Goal: Navigation & Orientation: Understand site structure

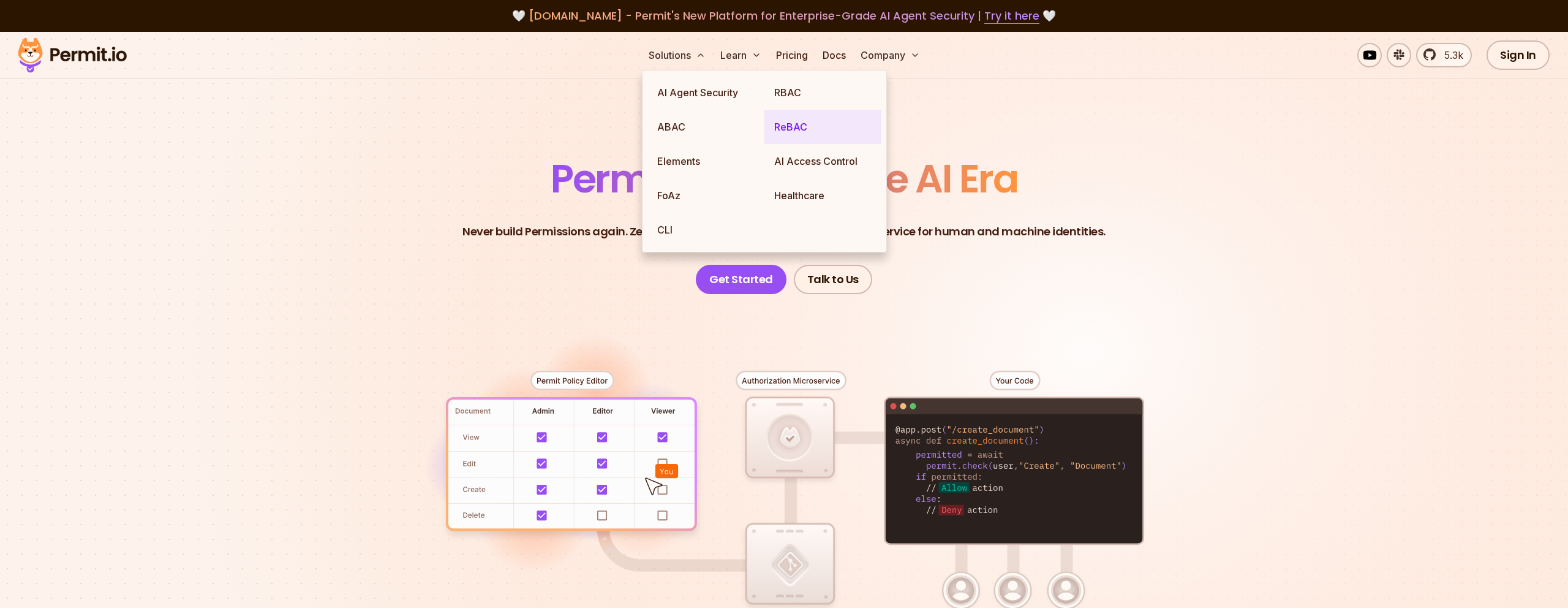
click at [788, 126] on link "ReBAC" at bounding box center [823, 127] width 117 height 34
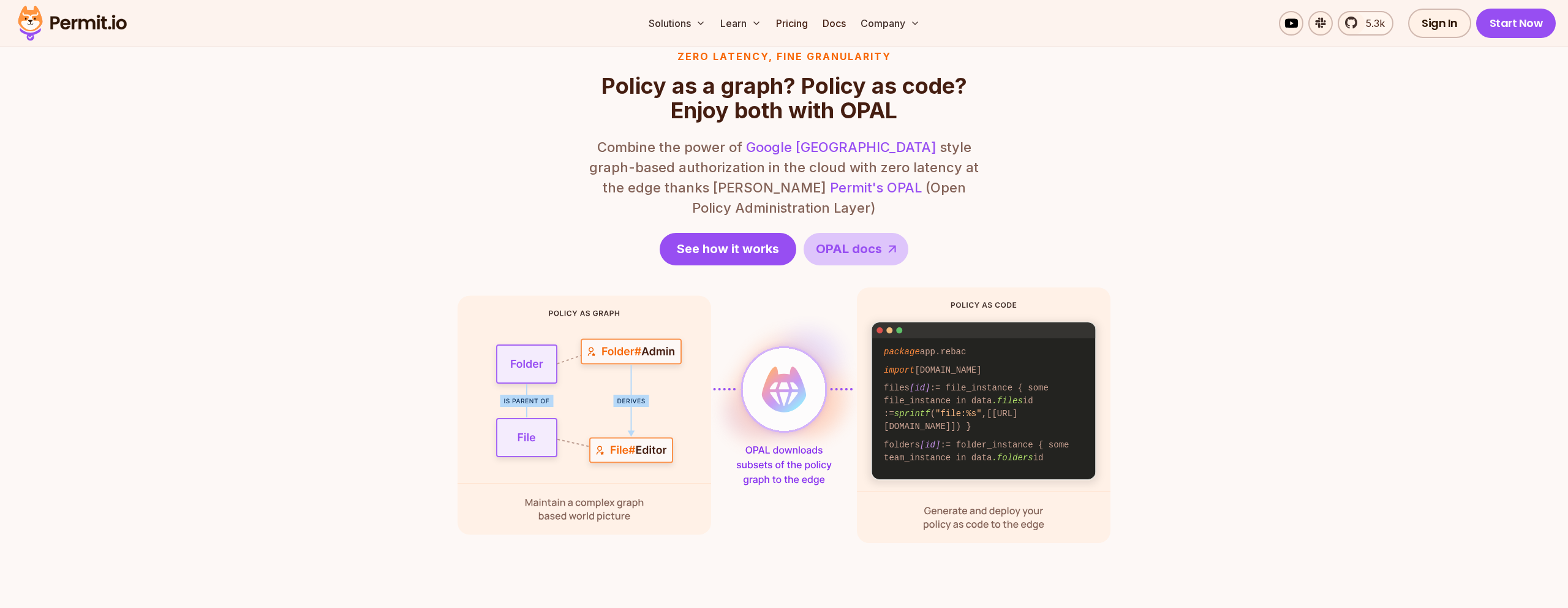
scroll to position [1504, 0]
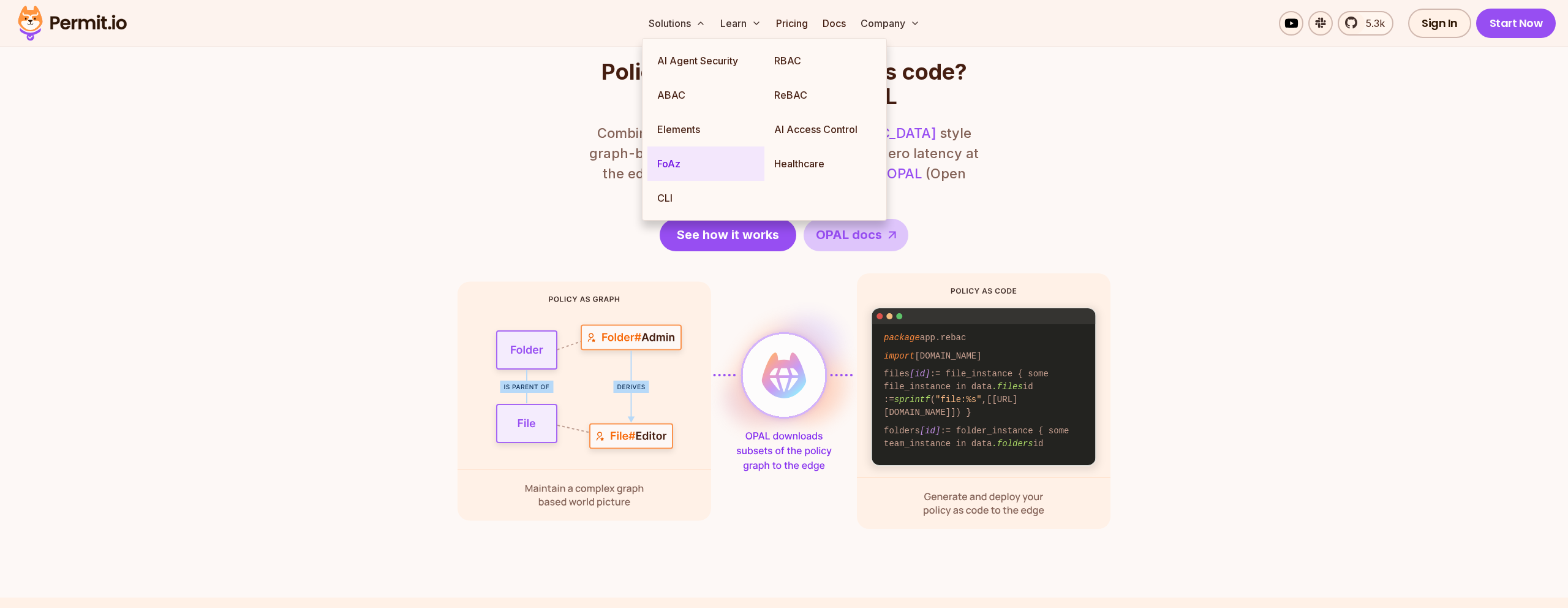
click at [684, 153] on link "FoAz" at bounding box center [706, 163] width 117 height 34
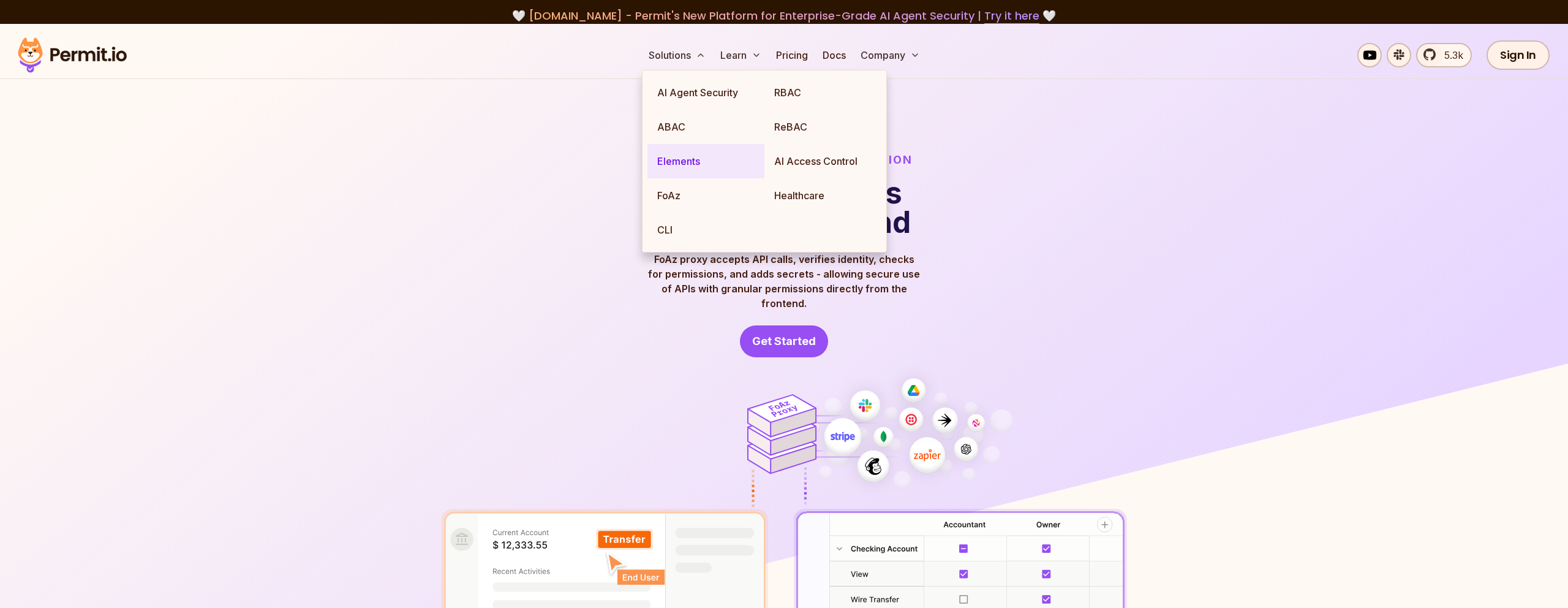
click at [684, 160] on link "Elements" at bounding box center [706, 161] width 117 height 34
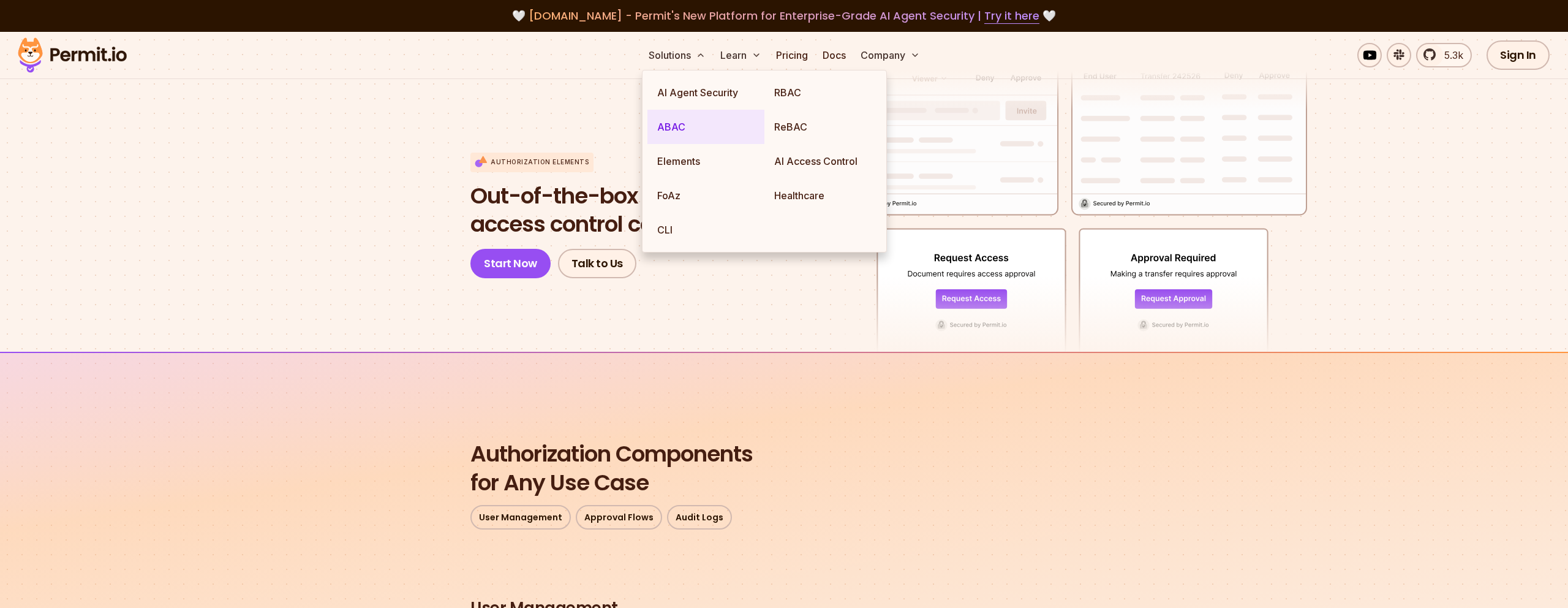
click at [668, 128] on link "ABAC" at bounding box center [706, 127] width 117 height 34
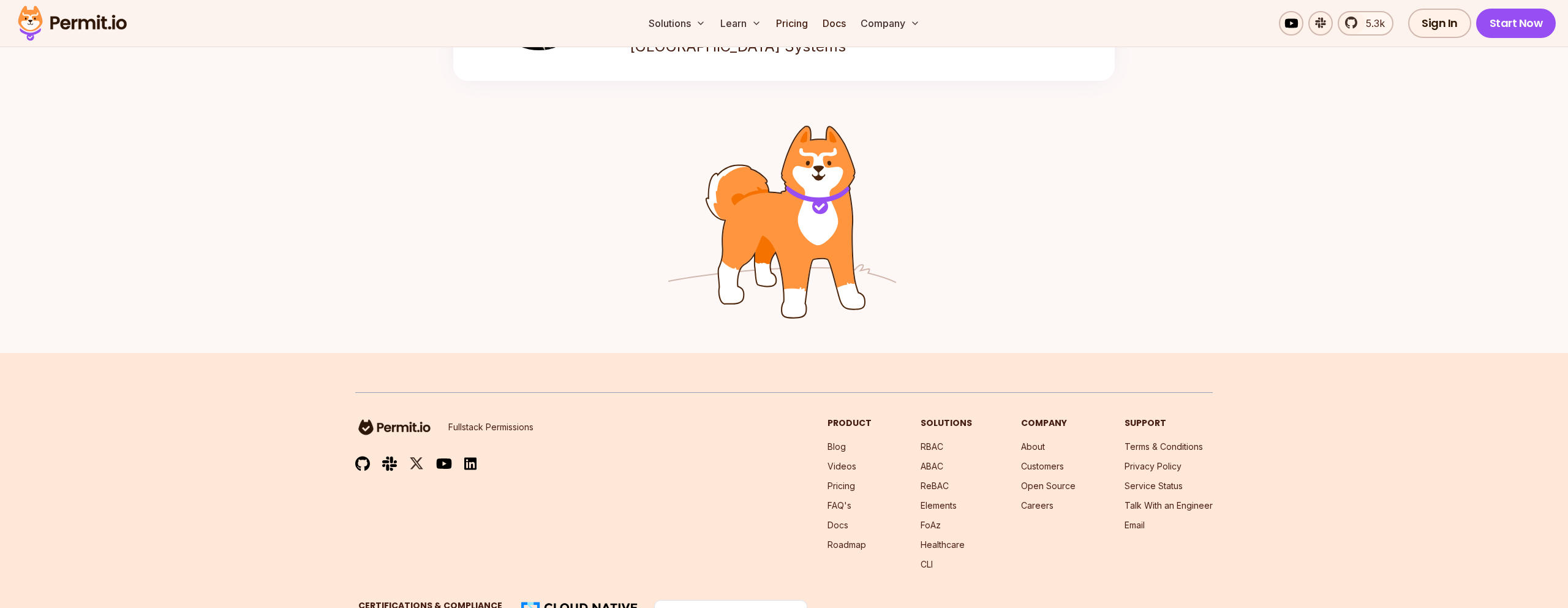
scroll to position [1895, 0]
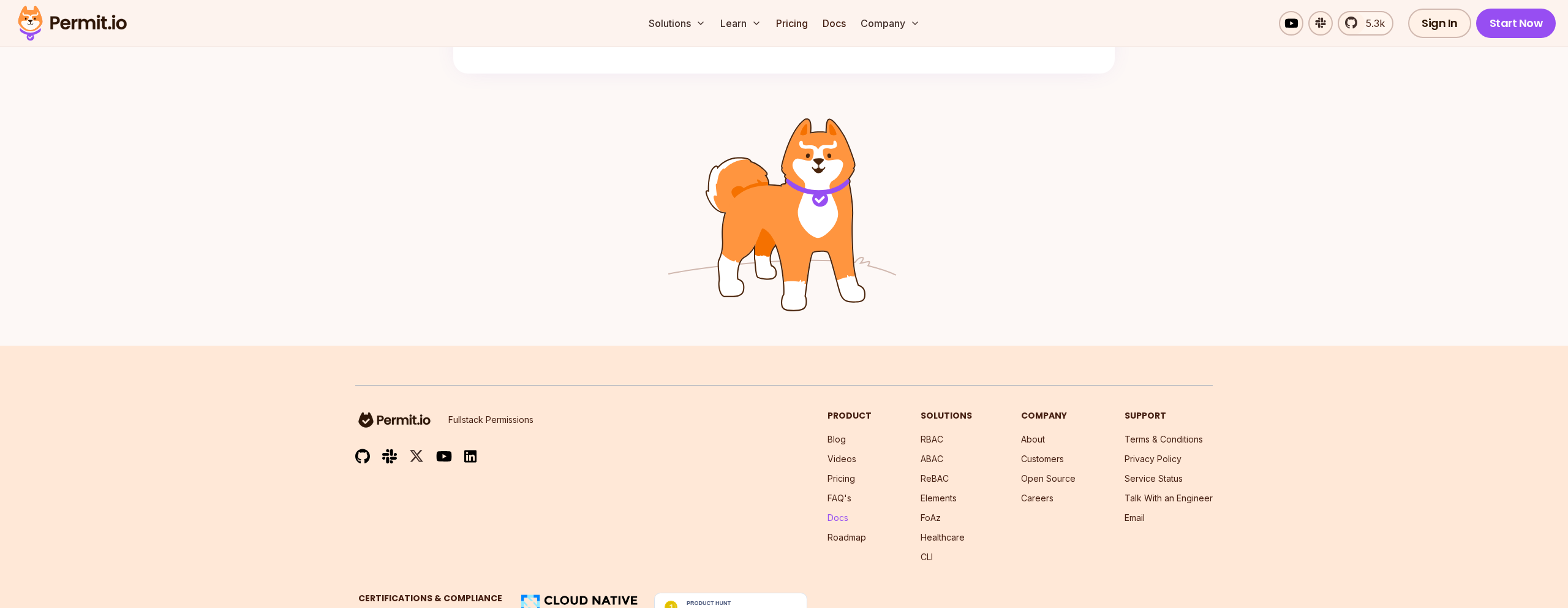
click at [845, 515] on link "Docs" at bounding box center [838, 517] width 21 height 10
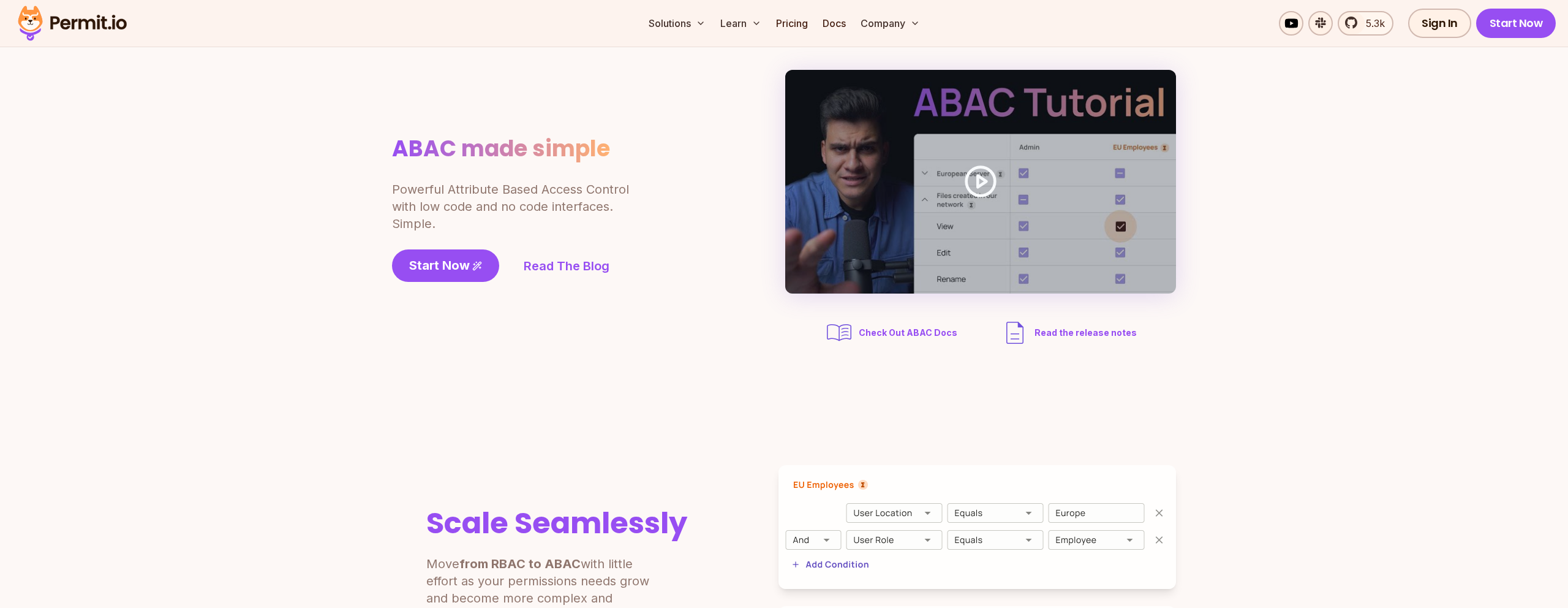
scroll to position [0, 0]
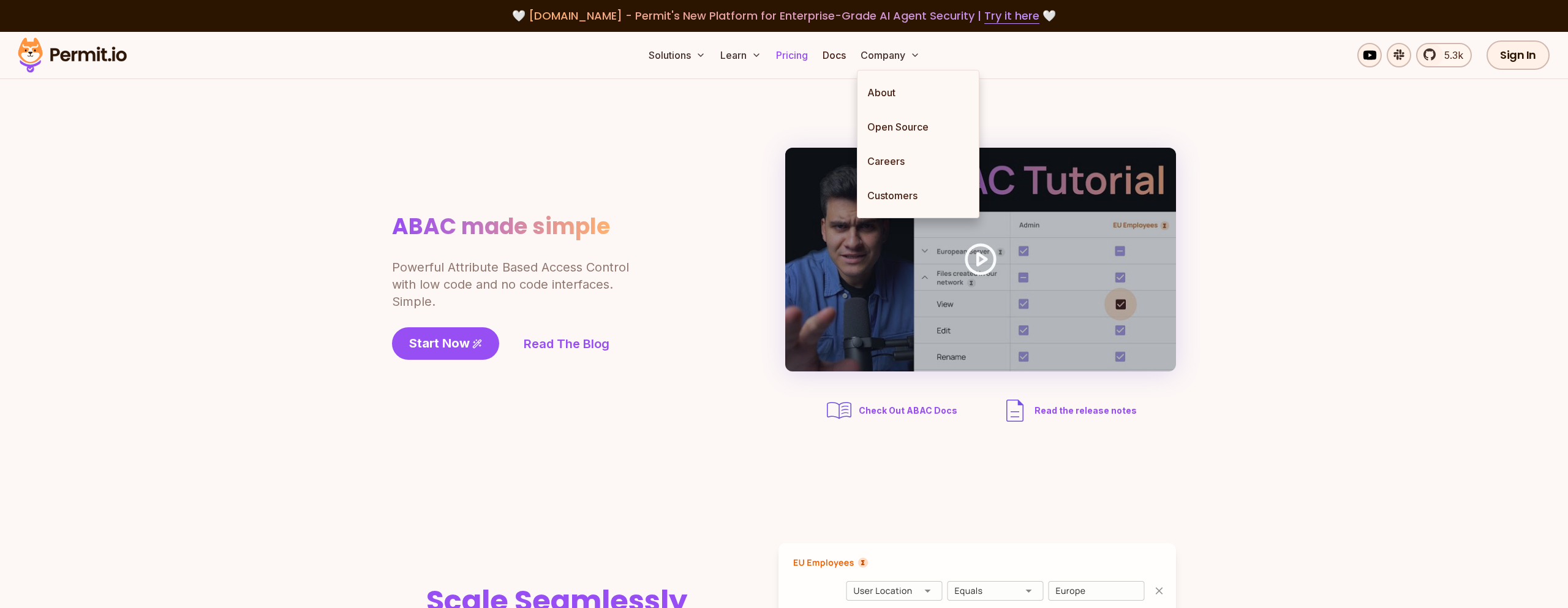
drag, startPoint x: 779, startPoint y: 46, endPoint x: 780, endPoint y: 53, distance: 7.1
click at [779, 46] on link "Pricing" at bounding box center [792, 55] width 42 height 25
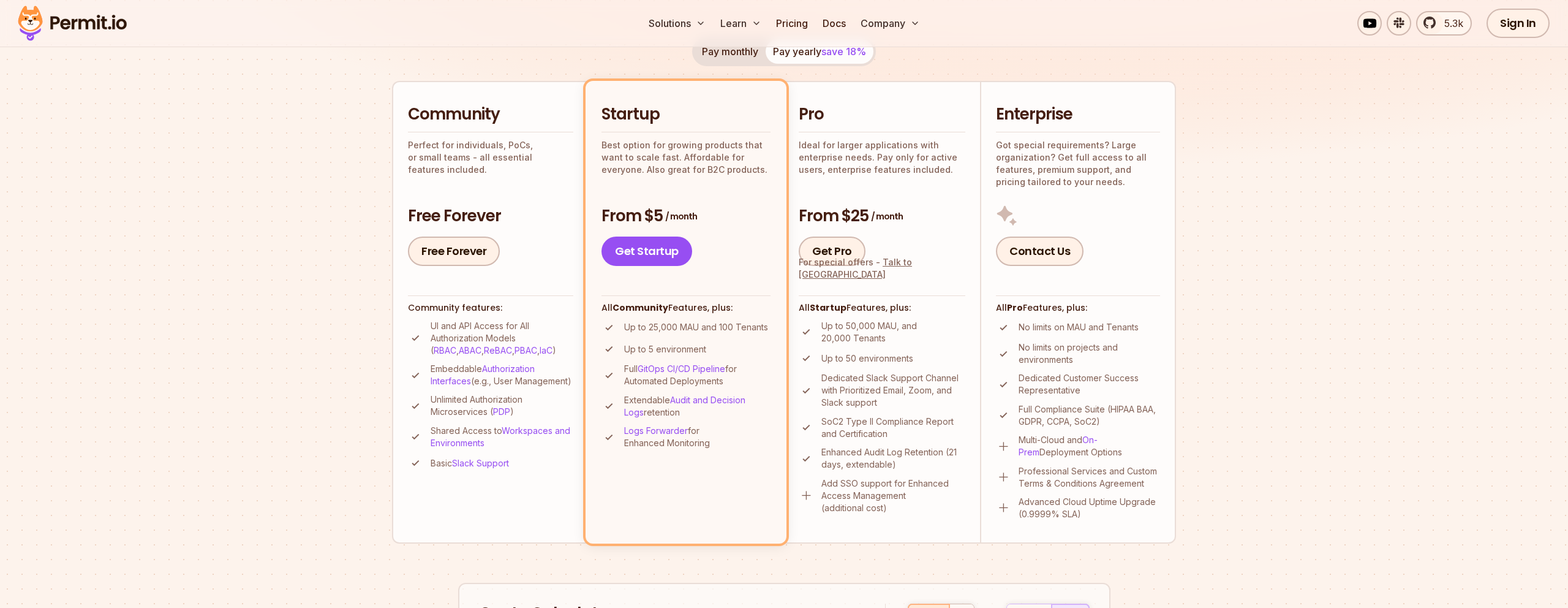
scroll to position [267, 0]
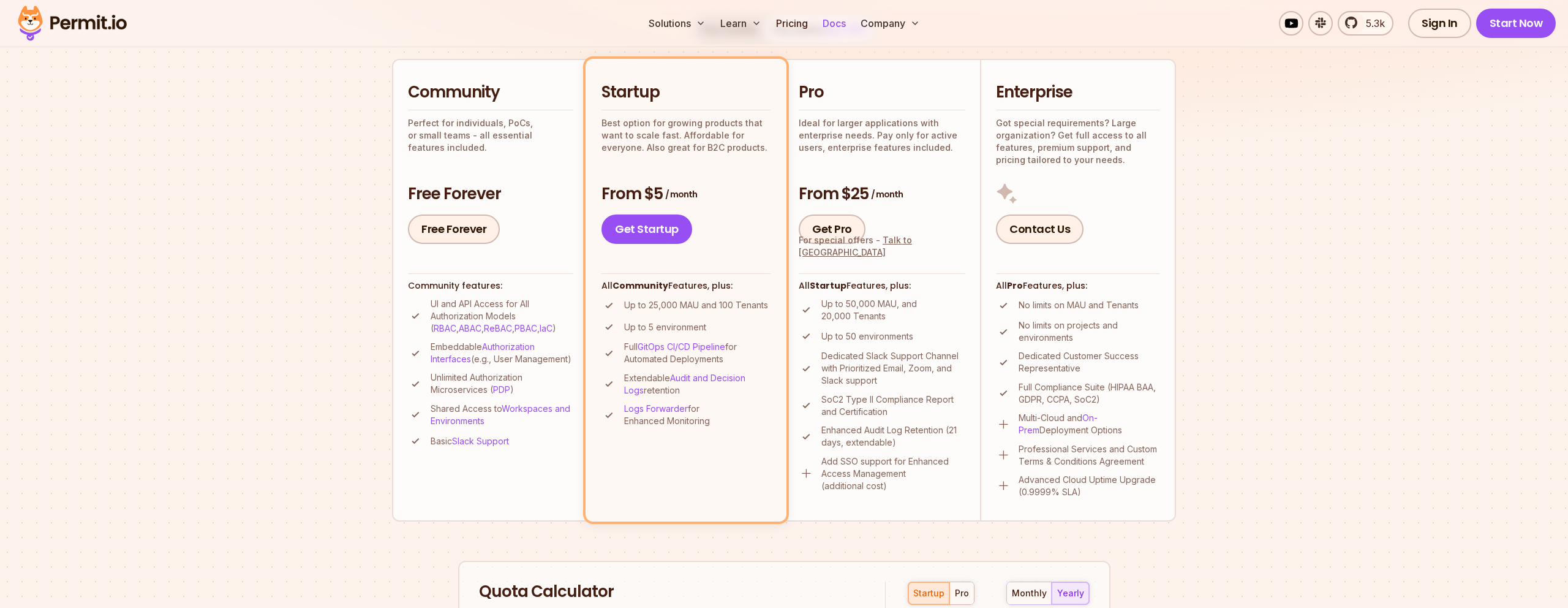
click at [828, 24] on link "Docs" at bounding box center [834, 23] width 33 height 25
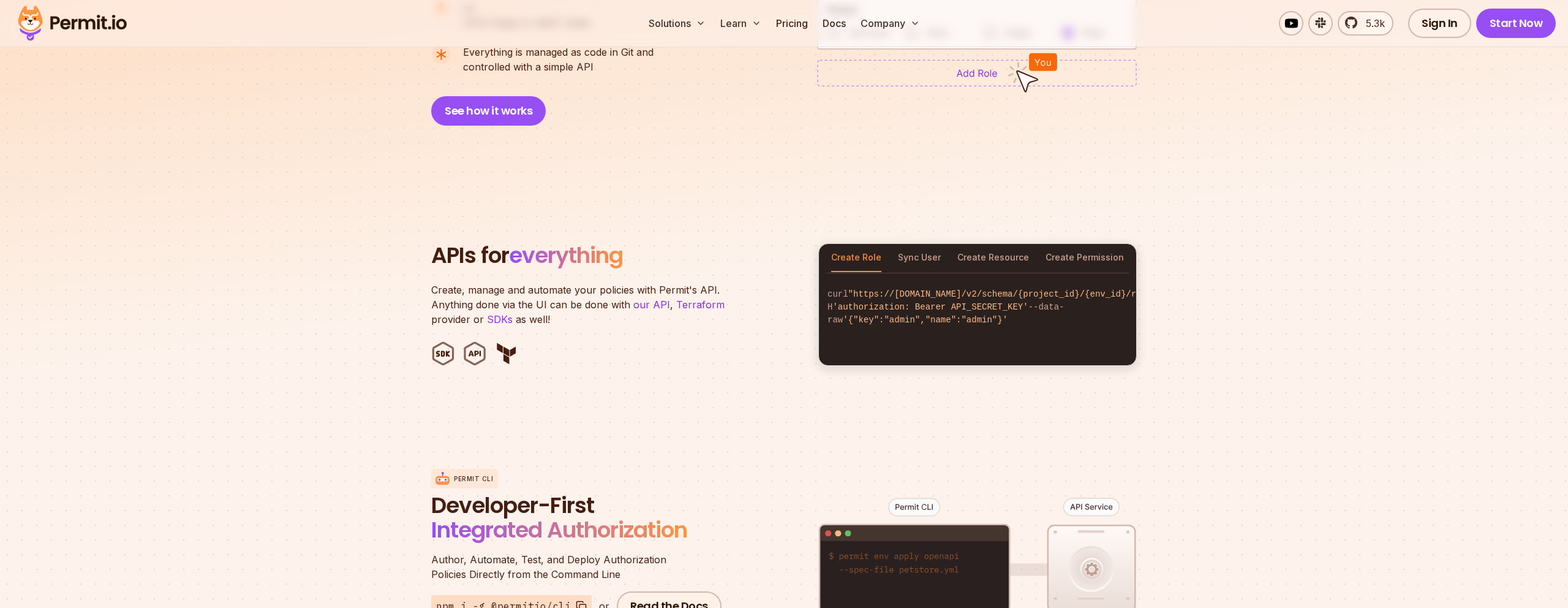
scroll to position [1103, 0]
